Goal: Task Accomplishment & Management: Manage account settings

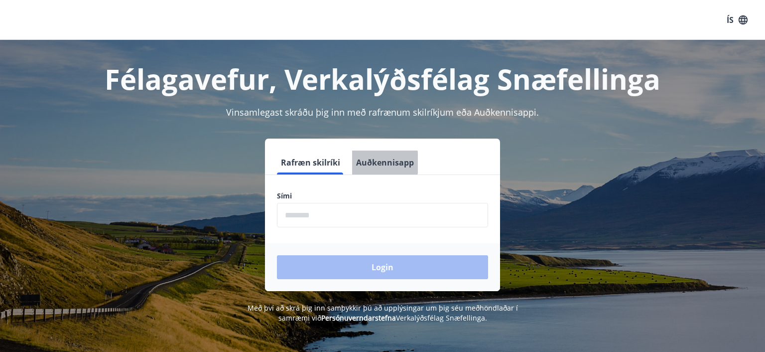
click at [364, 162] on button "Auðkennisapp" at bounding box center [385, 162] width 66 height 24
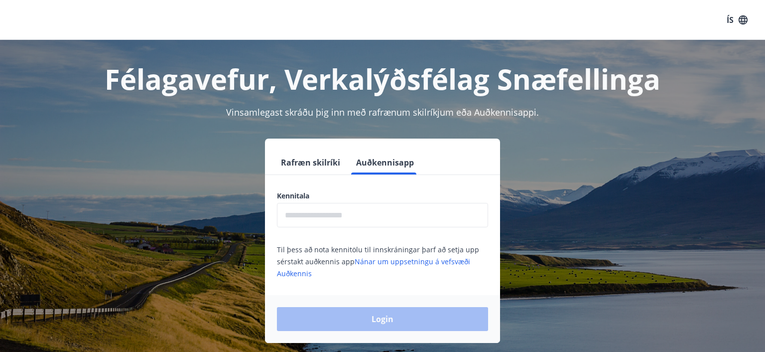
click at [358, 217] on input "text" at bounding box center [382, 215] width 211 height 24
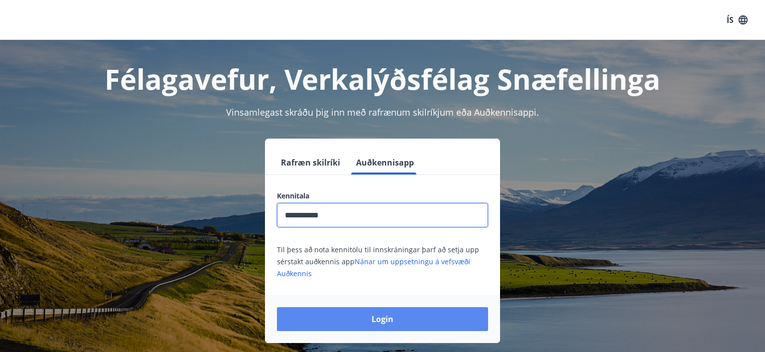
type input "**********"
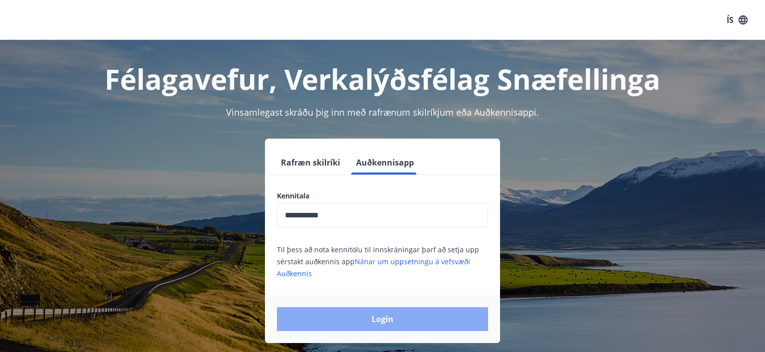
click at [374, 318] on button "Login" at bounding box center [382, 319] width 211 height 24
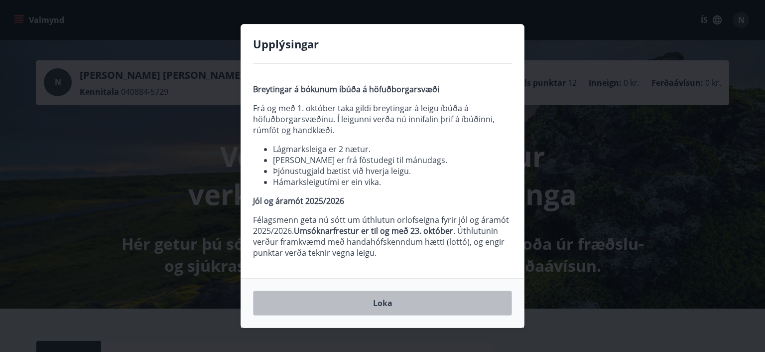
click at [418, 298] on button "Loka" at bounding box center [382, 303] width 259 height 25
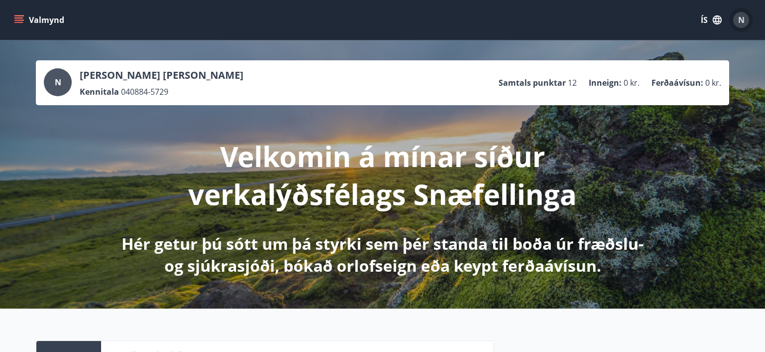
click at [739, 18] on span "N" at bounding box center [741, 19] width 6 height 11
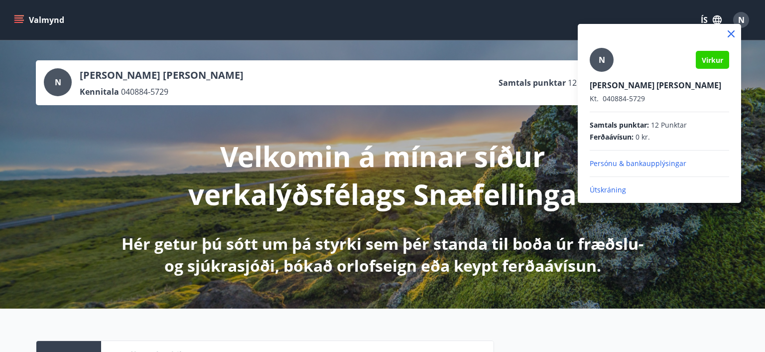
click at [713, 63] on span "Virkur" at bounding box center [712, 59] width 21 height 9
click at [614, 187] on p "Útskráning" at bounding box center [660, 190] width 140 height 10
